Goal: Transaction & Acquisition: Purchase product/service

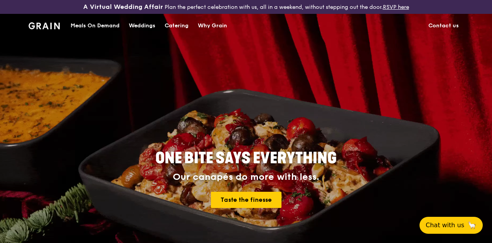
click at [170, 30] on div "Catering" at bounding box center [177, 25] width 24 height 23
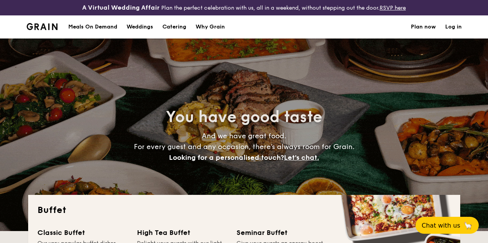
select select
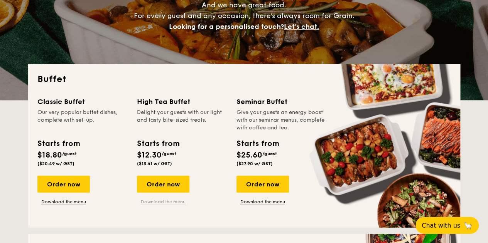
click at [157, 202] on link "Download the menu" at bounding box center [163, 202] width 52 height 6
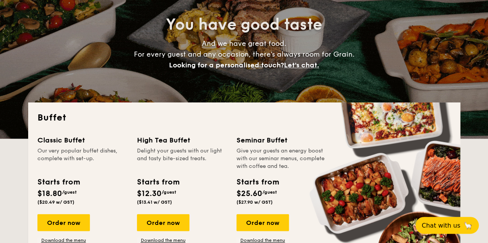
scroll to position [137, 0]
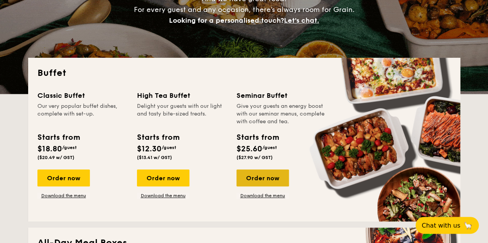
click at [256, 182] on div "Order now" at bounding box center [262, 178] width 52 height 17
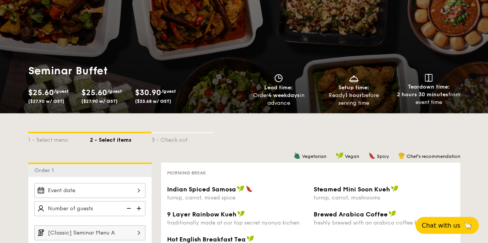
scroll to position [39, 0]
